Goal: Information Seeking & Learning: Compare options

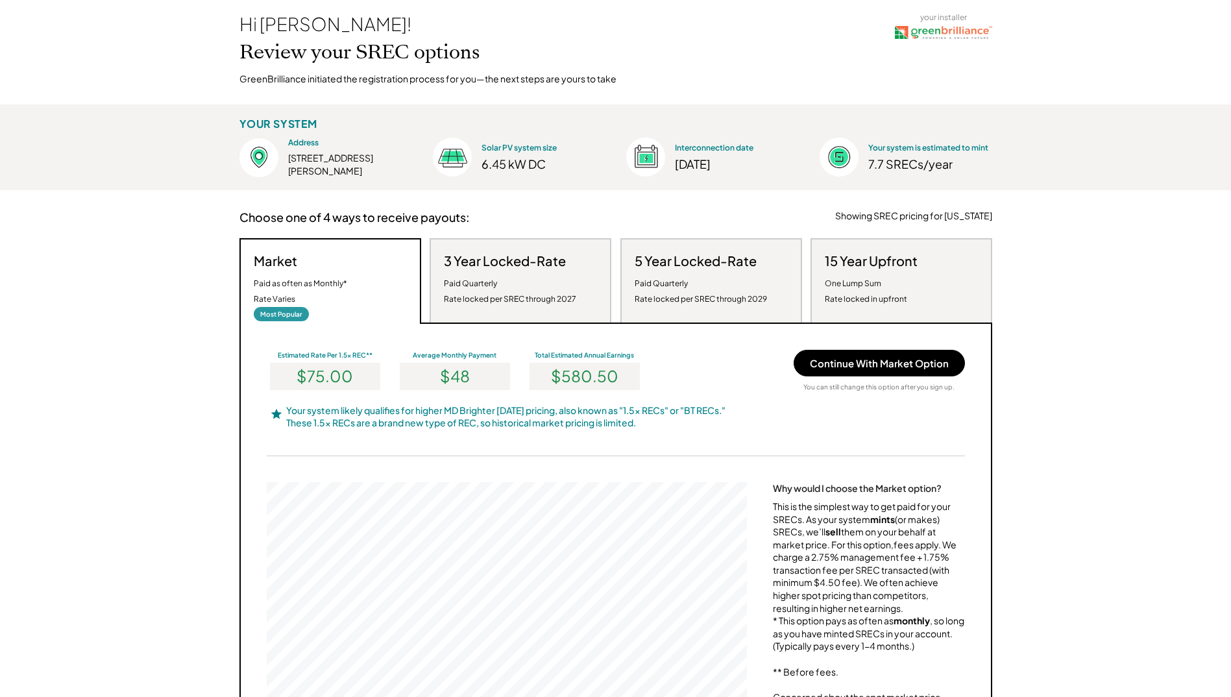
scroll to position [65, 0]
click at [498, 284] on div "Paid Quarterly Rate locked per SREC through 2027" at bounding box center [510, 292] width 132 height 31
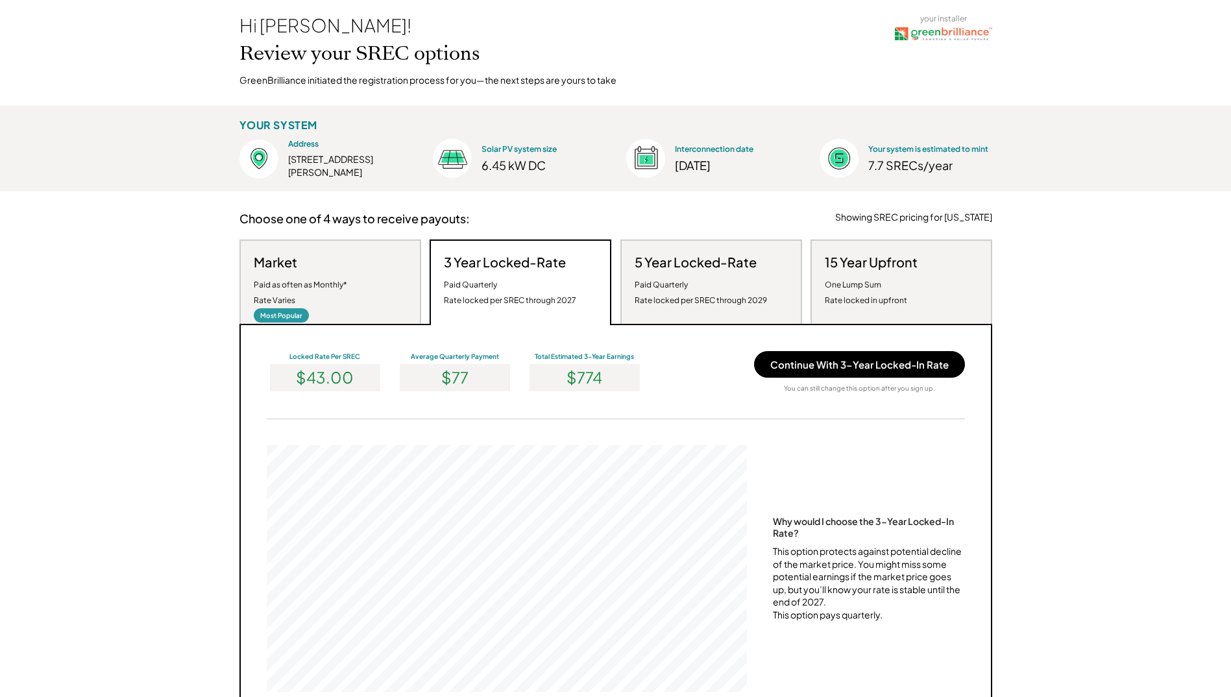
scroll to position [247, 480]
click at [349, 287] on div "Market Paid as often as Monthly* Rate Varies Most Popular" at bounding box center [330, 281] width 182 height 84
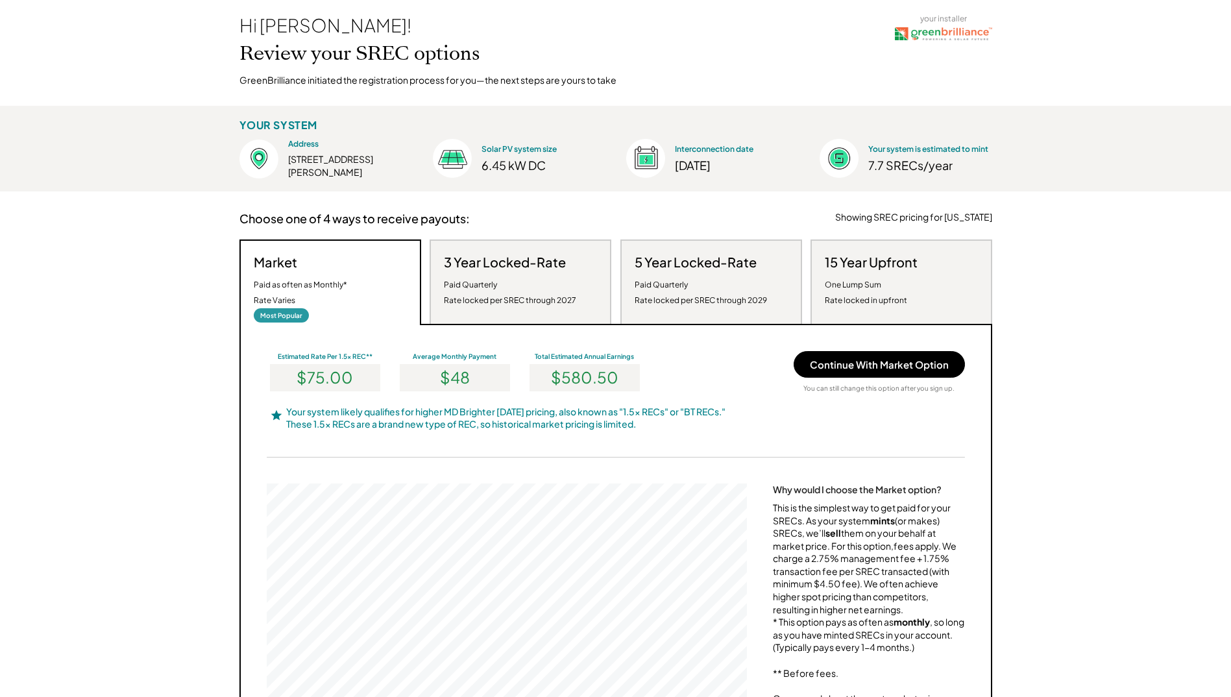
click at [487, 277] on div "Paid Quarterly Rate locked per SREC through 2027" at bounding box center [510, 292] width 132 height 31
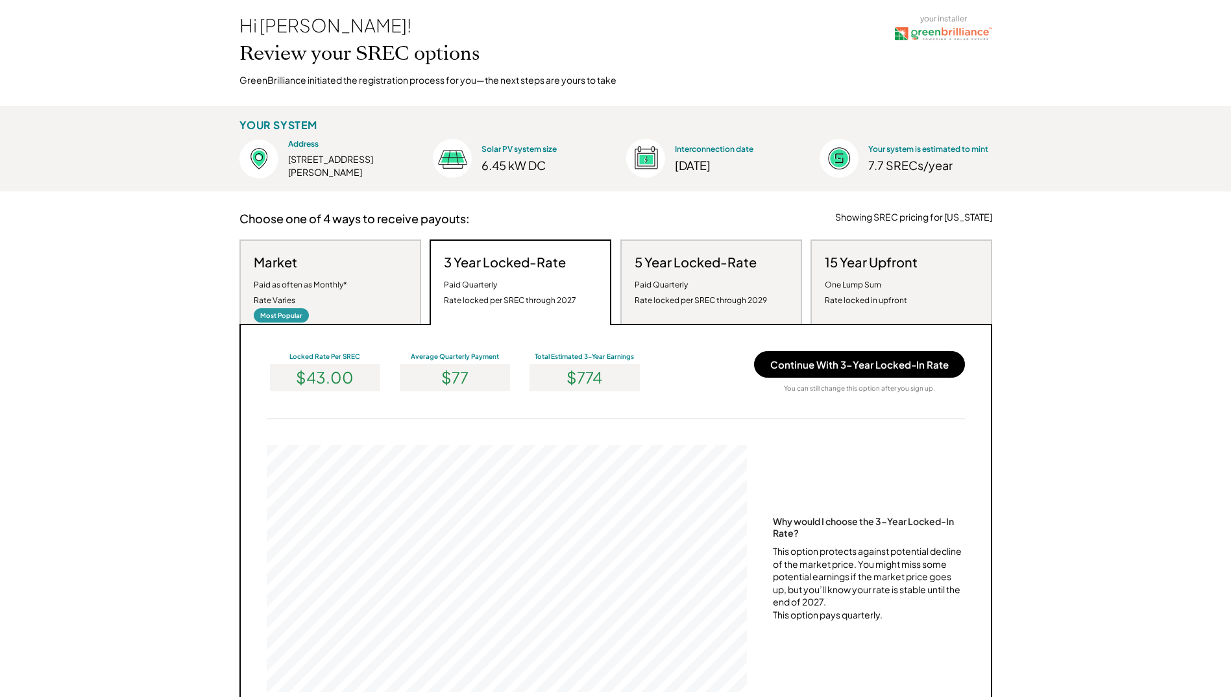
click at [396, 295] on div "Market Paid as often as Monthly* Rate Varies Most Popular" at bounding box center [330, 281] width 182 height 84
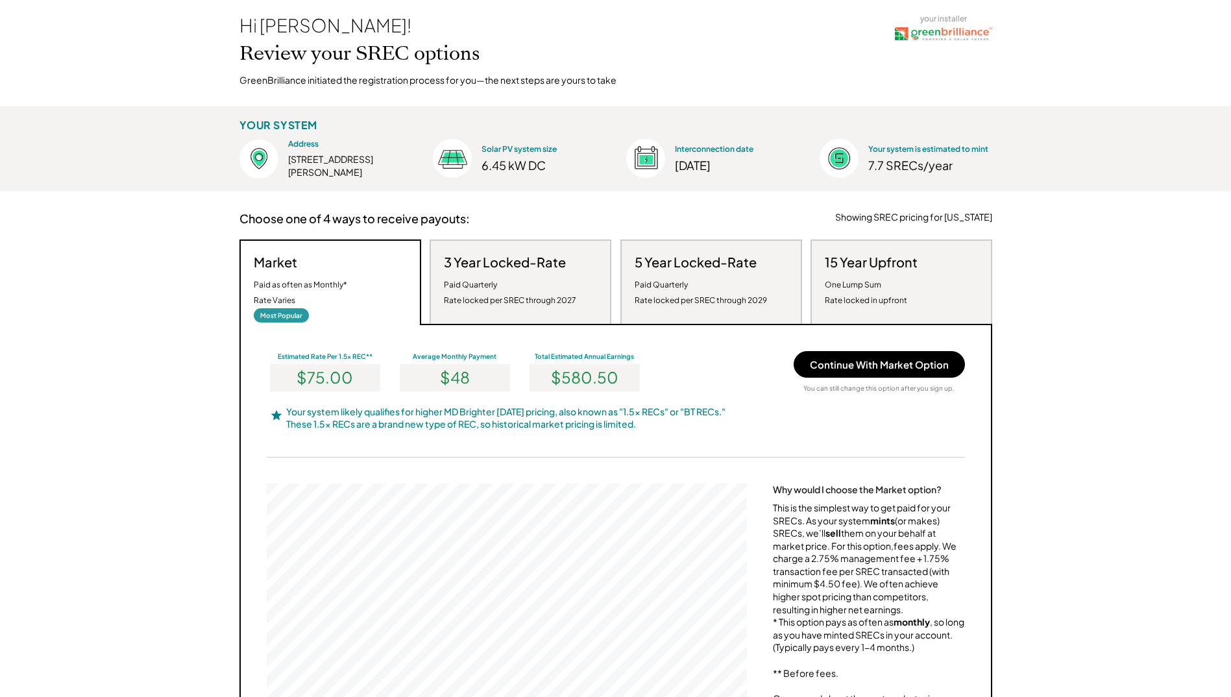
click at [694, 282] on div "Paid Quarterly Rate locked per SREC through 2029" at bounding box center [700, 292] width 132 height 31
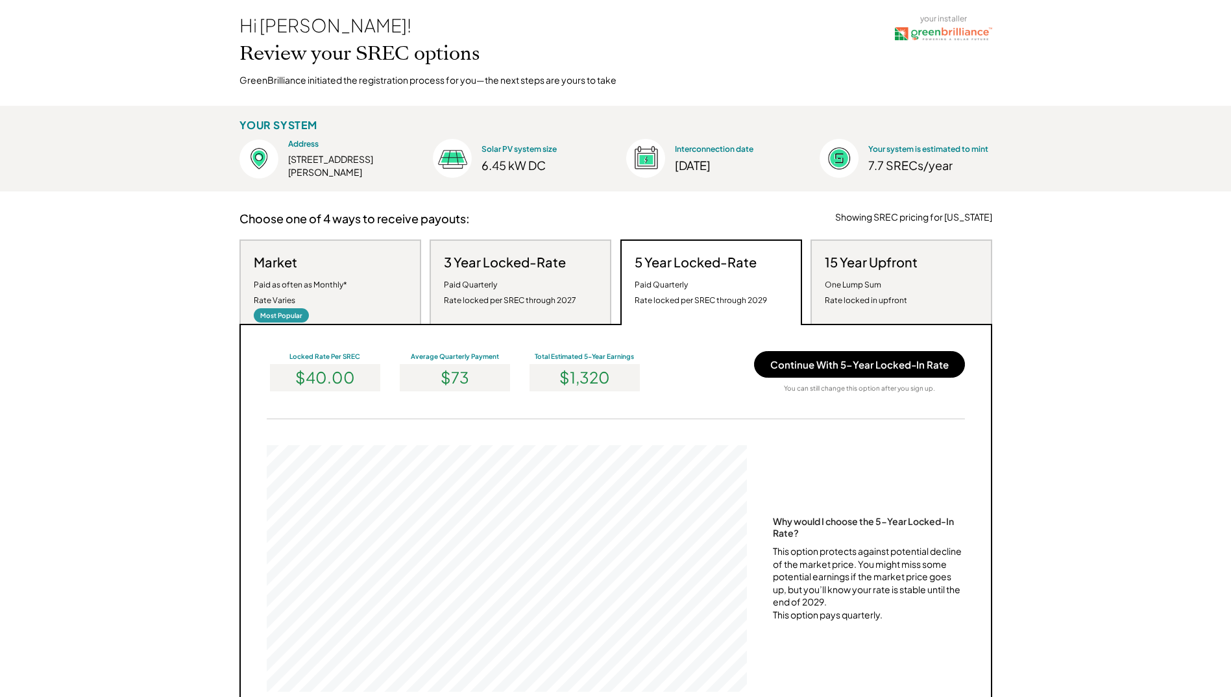
click at [841, 278] on div "One Lump Sum Rate locked in upfront" at bounding box center [866, 292] width 82 height 31
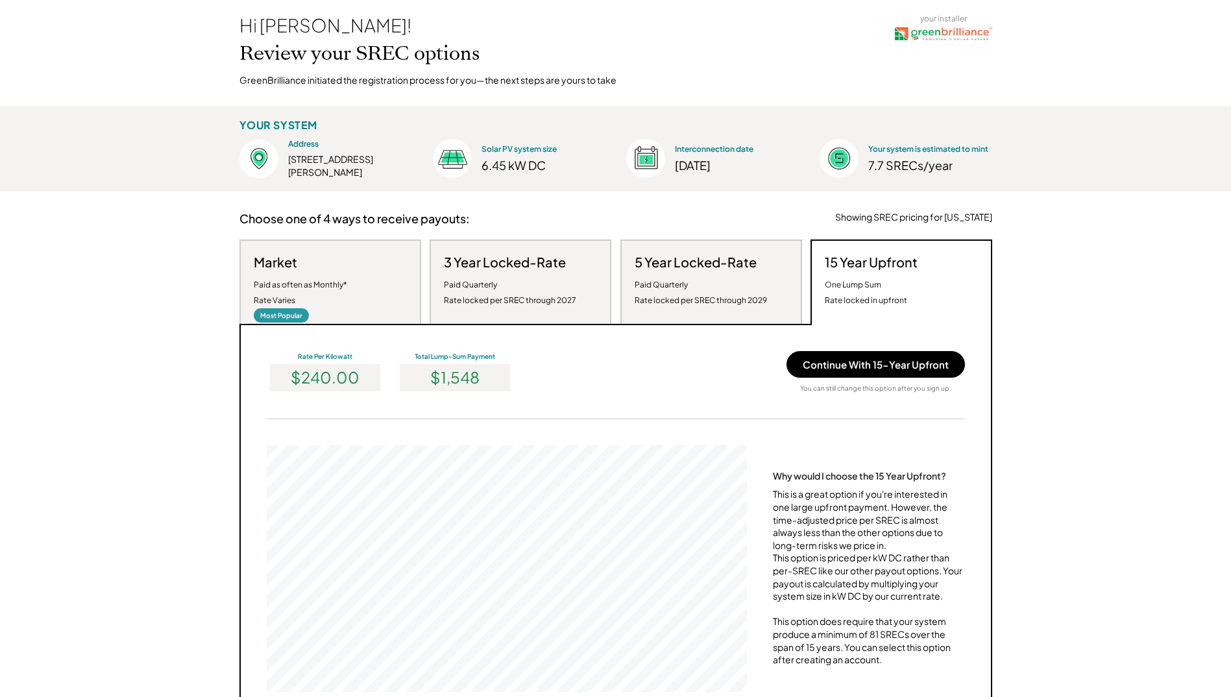
click at [391, 290] on div "Market Paid as often as Monthly* Rate Varies Most Popular" at bounding box center [330, 281] width 182 height 84
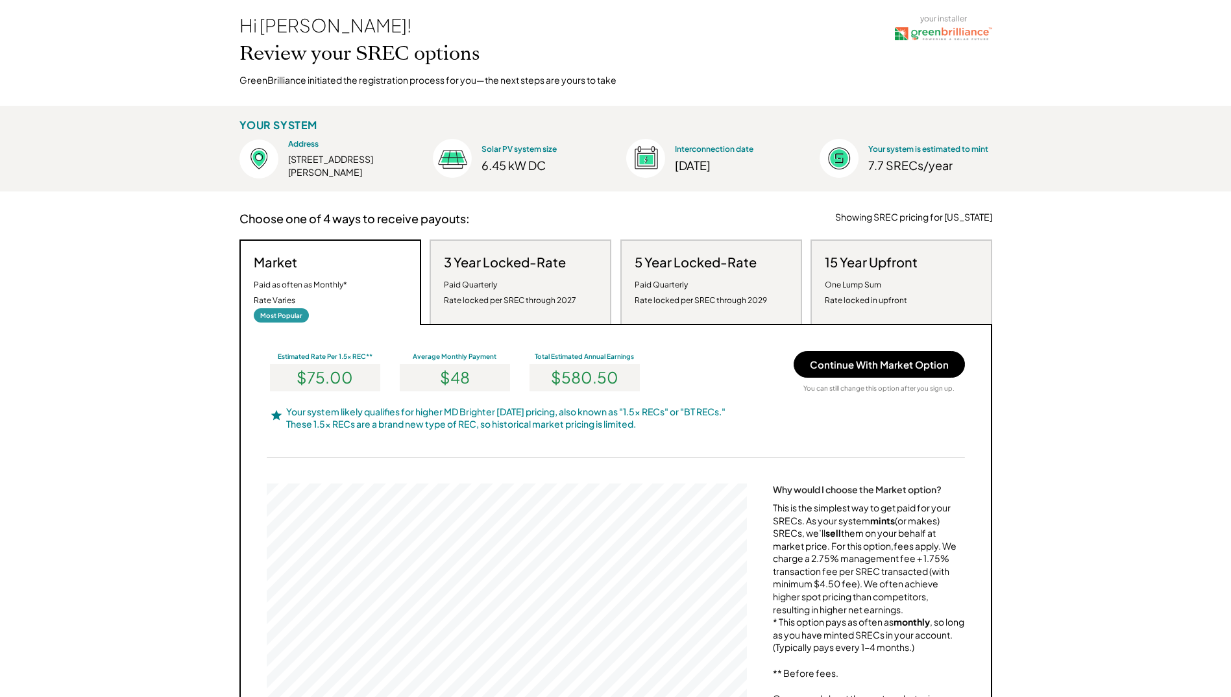
click at [272, 223] on h3 "Choose one of 4 ways to receive payouts:" at bounding box center [354, 218] width 230 height 15
click at [487, 269] on h3 "3 Year Locked-Rate" at bounding box center [505, 262] width 122 height 17
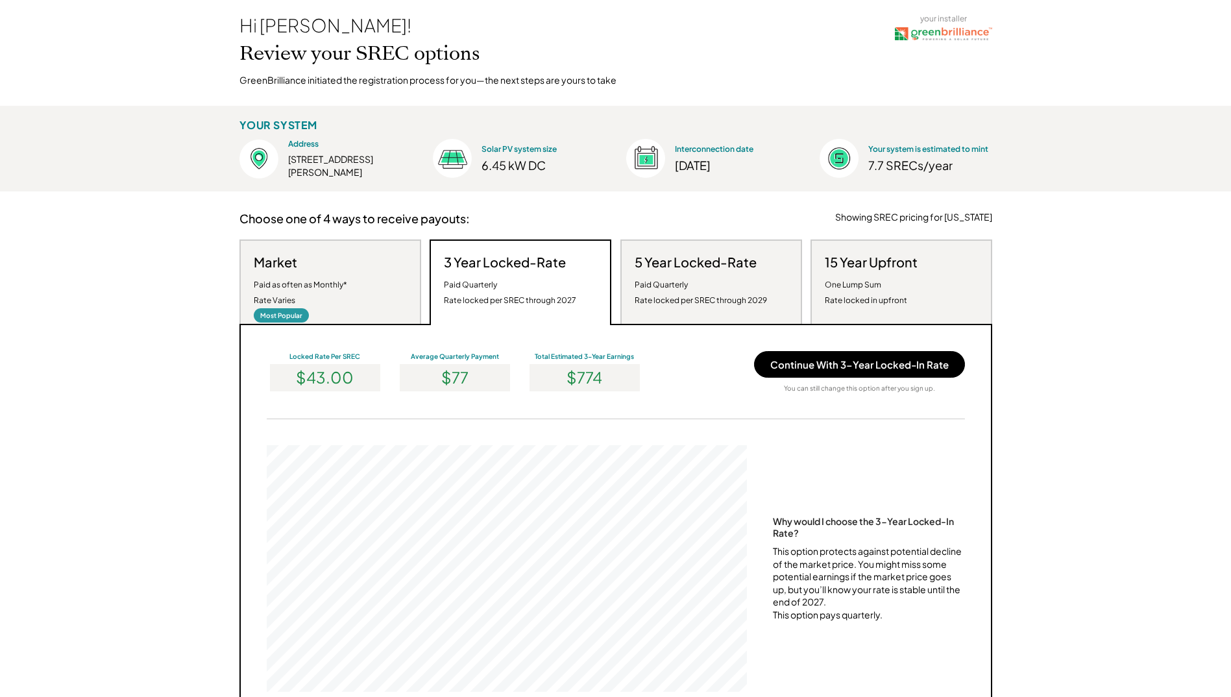
click at [718, 281] on div "Paid Quarterly Rate locked per SREC through 2029" at bounding box center [700, 292] width 132 height 31
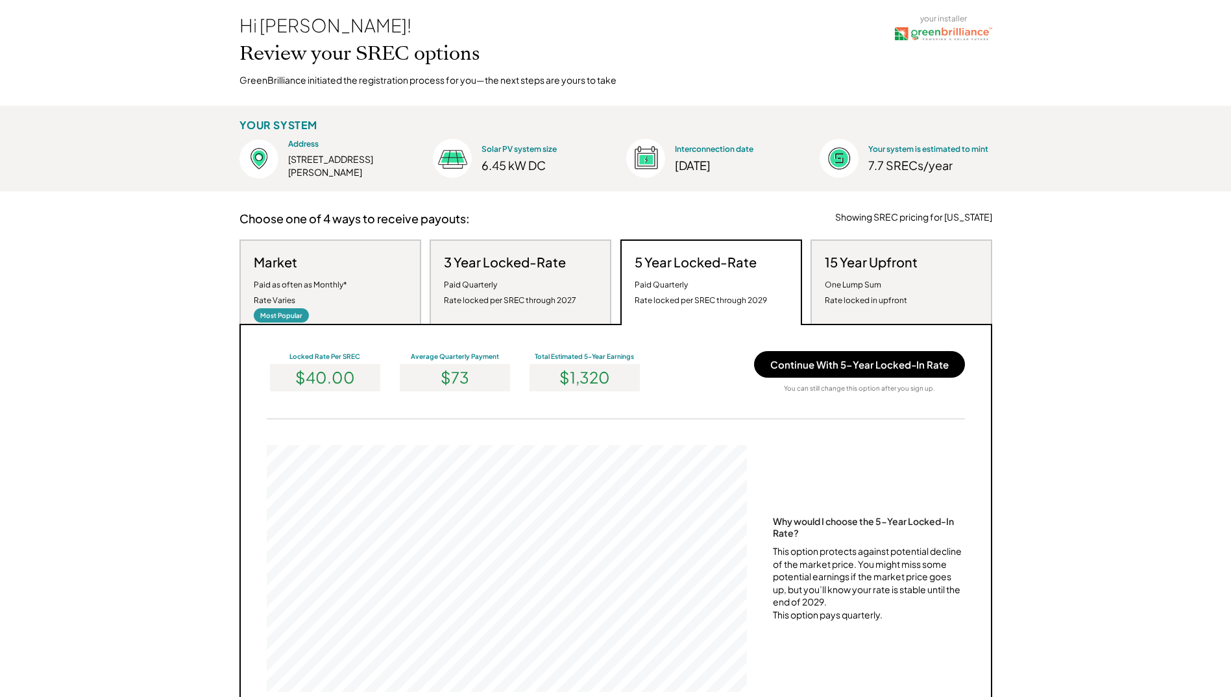
click at [882, 285] on div "One Lump Sum Rate locked in upfront" at bounding box center [866, 292] width 82 height 31
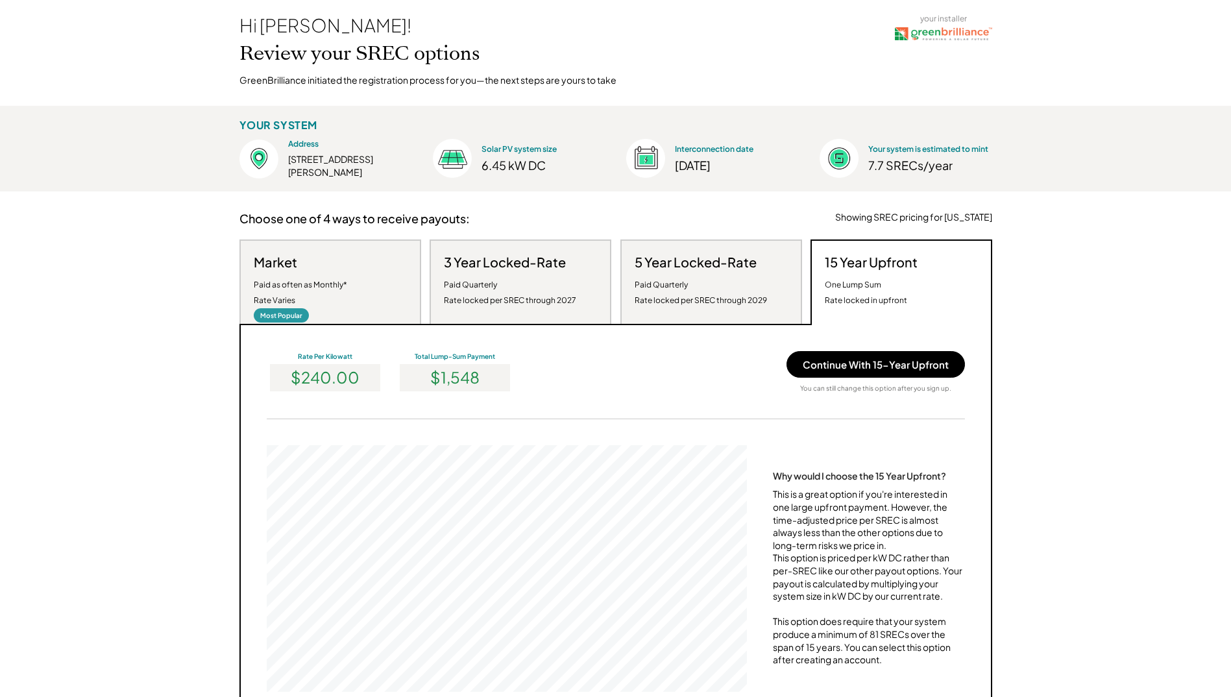
click at [303, 288] on div "Paid as often as Monthly* Rate Varies" at bounding box center [300, 292] width 93 height 31
